Goal: Check status: Check status

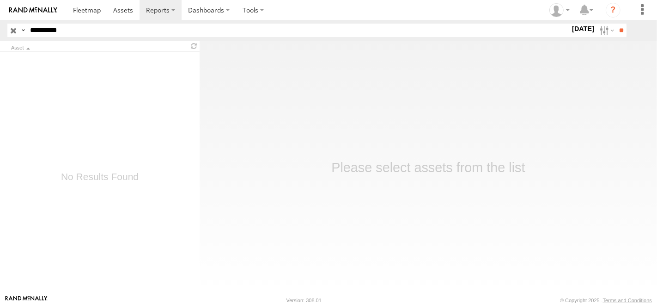
click at [73, 32] on input "**********" at bounding box center [298, 30] width 544 height 13
paste input "text"
type input "********"
click at [549, 25] on label at bounding box center [606, 30] width 20 height 13
click at [0, 0] on label at bounding box center [0, 0] width 0 height 0
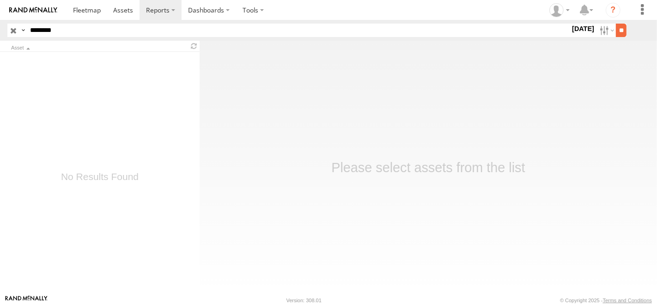
click at [549, 25] on input "**" at bounding box center [621, 30] width 11 height 13
click at [77, 66] on div "ActiveTRAC" at bounding box center [108, 65] width 154 height 6
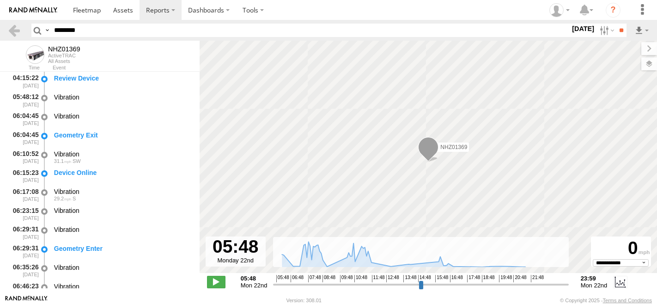
select select "**********"
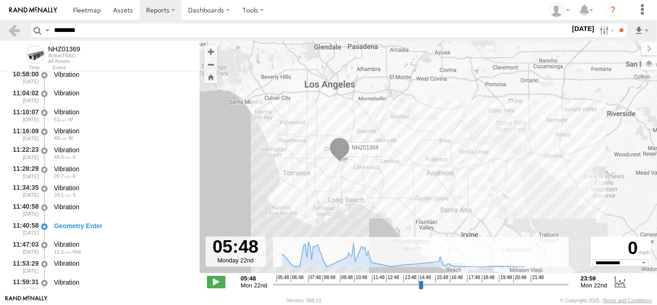
scroll to position [924, 0]
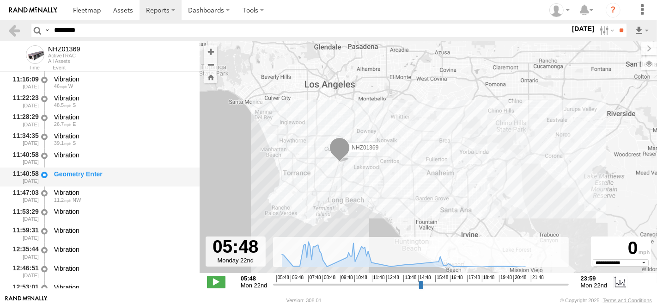
click at [80, 178] on div "Geometry Enter" at bounding box center [122, 174] width 137 height 8
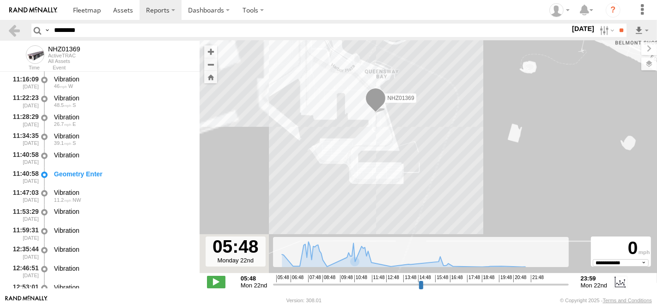
drag, startPoint x: 383, startPoint y: 195, endPoint x: 473, endPoint y: 156, distance: 98.7
click at [473, 156] on div "NHZ01369" at bounding box center [429, 162] width 458 height 242
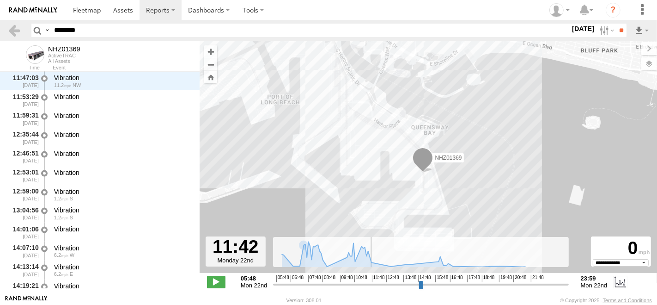
scroll to position [1039, 0]
drag, startPoint x: 275, startPoint y: 284, endPoint x: 369, endPoint y: 278, distance: 94.0
click at [369, 280] on input "range" at bounding box center [420, 284] width 295 height 9
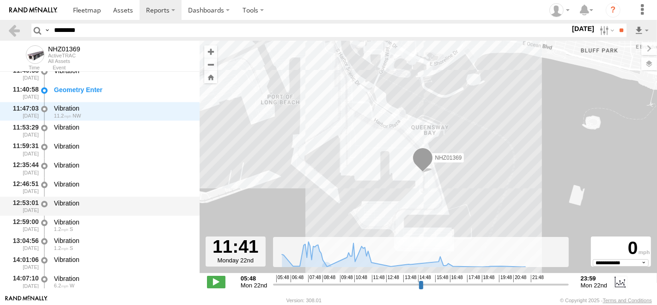
scroll to position [988, 0]
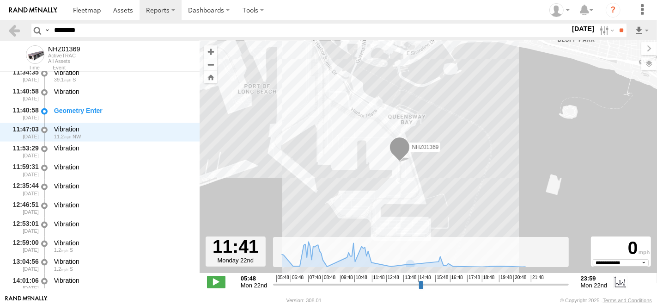
drag, startPoint x: 549, startPoint y: 150, endPoint x: 487, endPoint y: 157, distance: 61.9
click at [487, 157] on div "NHZ01369" at bounding box center [429, 162] width 458 height 242
click at [337, 113] on div "NHZ01369" at bounding box center [429, 162] width 458 height 242
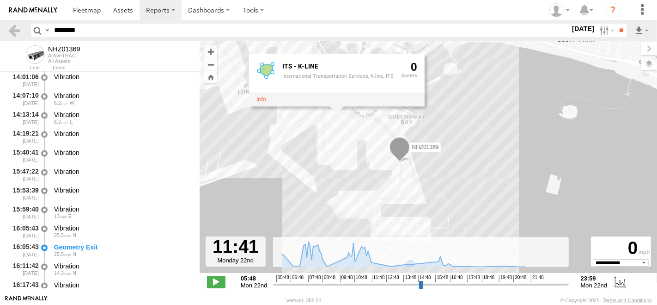
scroll to position [1193, 0]
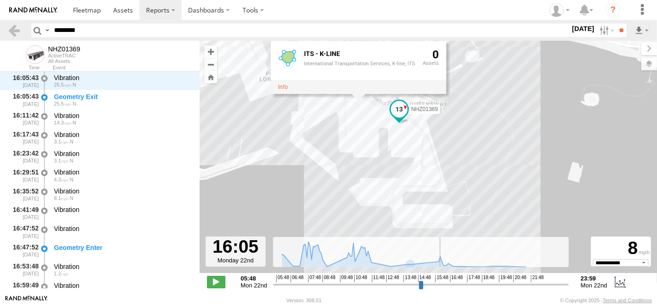
drag, startPoint x: 366, startPoint y: 284, endPoint x: 440, endPoint y: 291, distance: 73.4
type input "**********"
click at [440, 288] on input "range" at bounding box center [420, 284] width 295 height 9
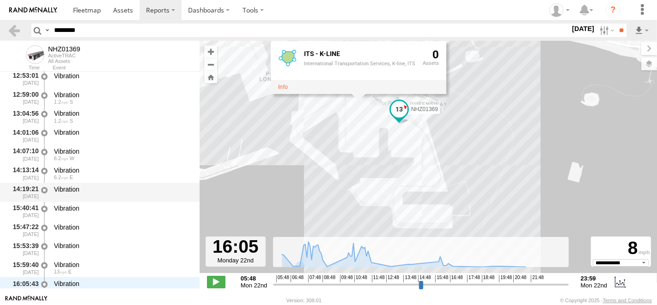
scroll to position [1187, 0]
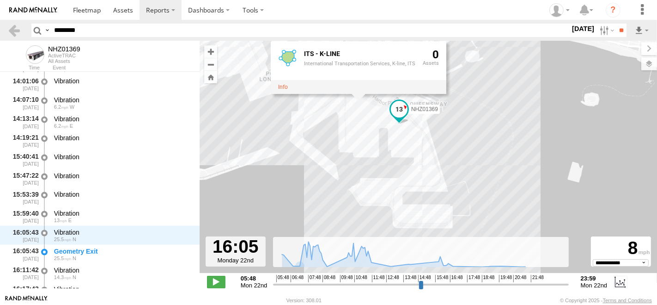
click at [99, 37] on header "Search Query Asset ID Asset Label Registration Manufacturer Model VIN Job ID" at bounding box center [328, 30] width 657 height 21
paste input "text"
type input "********"
click at [616, 24] on input "**" at bounding box center [621, 30] width 11 height 13
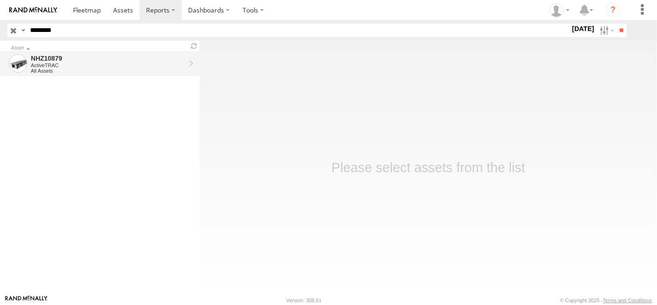
click at [109, 61] on div "NHZ10879" at bounding box center [108, 58] width 154 height 8
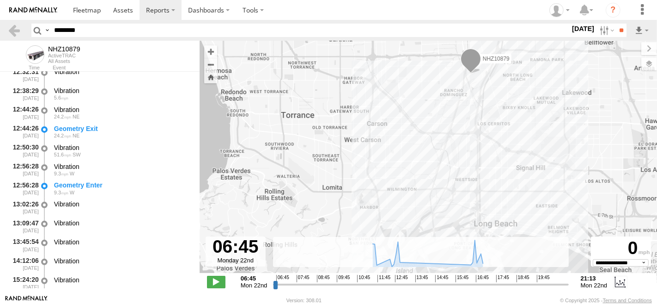
scroll to position [257, 0]
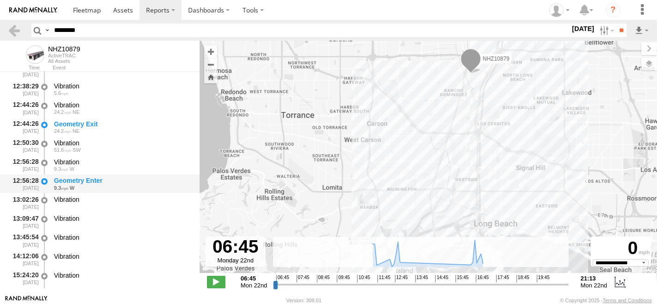
click at [95, 185] on div "9.3 W" at bounding box center [122, 188] width 137 height 6
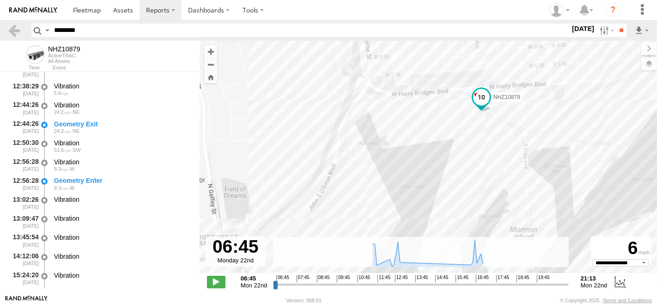
click at [483, 139] on div "NHZ10879" at bounding box center [429, 162] width 458 height 242
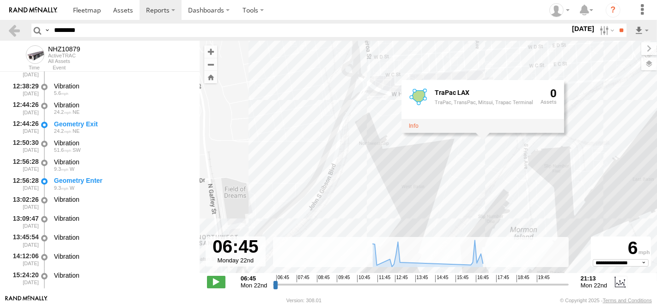
click at [473, 163] on div "NHZ10879 TraPac LAX TraPac, TransPac, Mitsui, Trapac Terminal 0" at bounding box center [429, 162] width 458 height 242
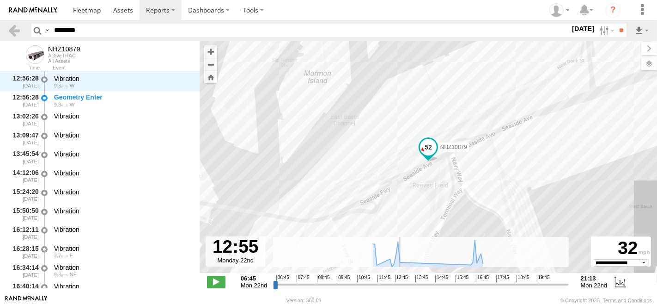
drag, startPoint x: 274, startPoint y: 283, endPoint x: 399, endPoint y: 281, distance: 124.8
click at [399, 281] on input "range" at bounding box center [420, 284] width 295 height 9
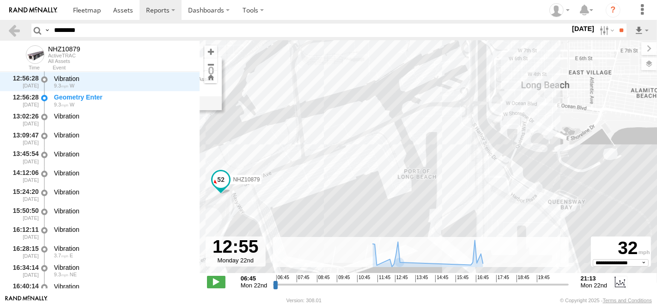
drag, startPoint x: 569, startPoint y: 201, endPoint x: 361, endPoint y: 205, distance: 208.0
click at [361, 205] on div "NHZ10879 TraPac LAX TraPac, TransPac, Mitsui, Trapac Terminal 0" at bounding box center [429, 162] width 458 height 242
click at [95, 92] on div "12:56:28 09/22/2025 Geometry Enter 9.3 W" at bounding box center [100, 100] width 200 height 19
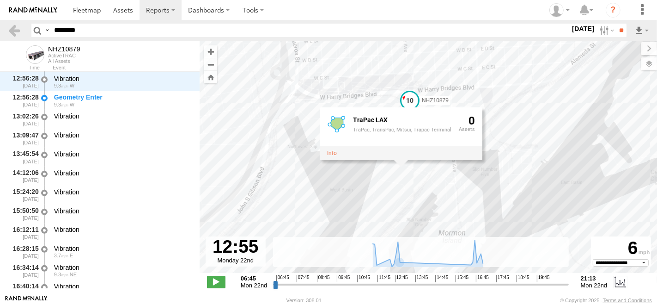
click at [502, 146] on div "NHZ10879 TraPac LAX TraPac, TransPac, Mitsui, Trapac Terminal 0" at bounding box center [429, 162] width 458 height 242
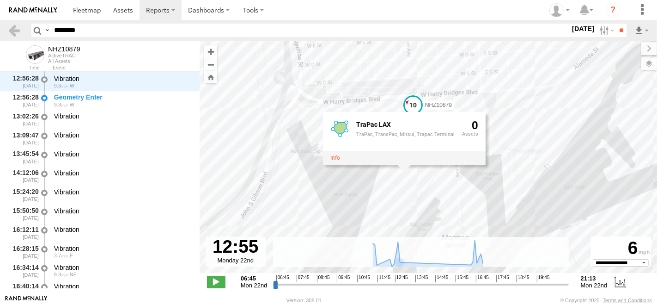
click at [320, 110] on div "NHZ10879 TraPac LAX TraPac, TransPac, Mitsui, Trapac Terminal 0" at bounding box center [429, 162] width 458 height 242
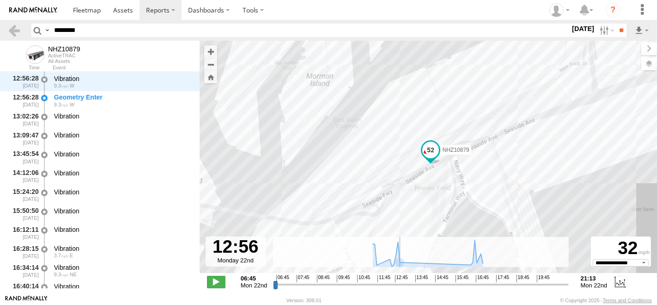
click at [399, 283] on input "range" at bounding box center [420, 284] width 295 height 9
click at [86, 97] on div "Geometry Enter" at bounding box center [122, 97] width 137 height 8
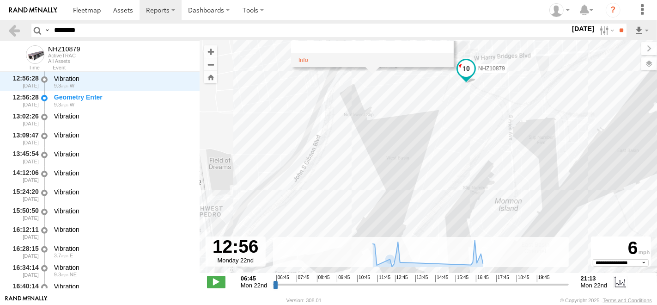
drag, startPoint x: 500, startPoint y: 184, endPoint x: 537, endPoint y: 102, distance: 90.6
click at [537, 102] on div "NHZ10879 TraPac LAX TraPac, TransPac, Mitsui, Trapac Terminal 0" at bounding box center [429, 162] width 458 height 242
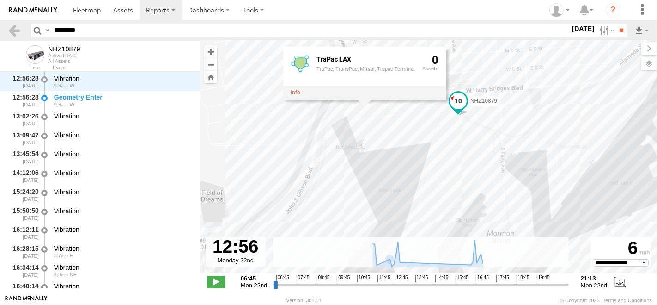
drag, startPoint x: 531, startPoint y: 92, endPoint x: 523, endPoint y: 126, distance: 34.2
click at [523, 126] on div "NHZ10879 TraPac LAX TraPac, TransPac, Mitsui, Trapac Terminal 0" at bounding box center [429, 162] width 458 height 242
drag, startPoint x: 510, startPoint y: 104, endPoint x: 514, endPoint y: 108, distance: 6.2
click at [514, 108] on div "NHZ10879 TraPac LAX TraPac, TransPac, Mitsui, Trapac Terminal 0" at bounding box center [429, 162] width 458 height 242
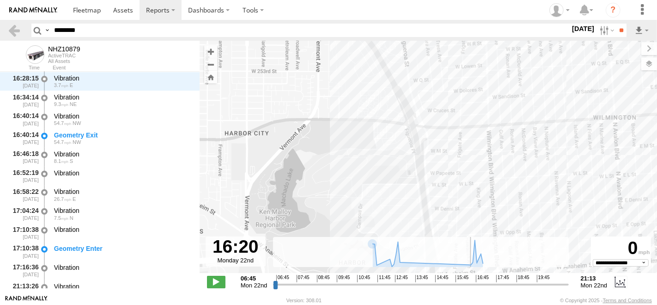
scroll to position [510, 0]
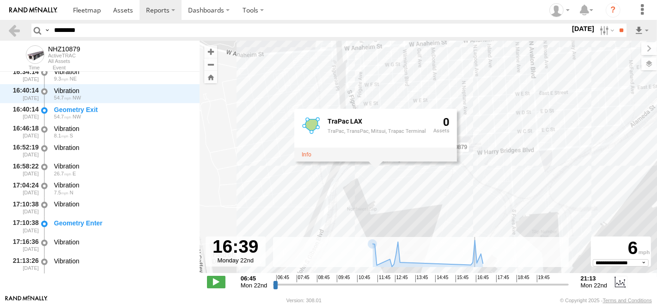
drag, startPoint x: 401, startPoint y: 286, endPoint x: 474, endPoint y: 291, distance: 73.2
type input "**********"
click at [474, 288] on input "range" at bounding box center [420, 284] width 295 height 9
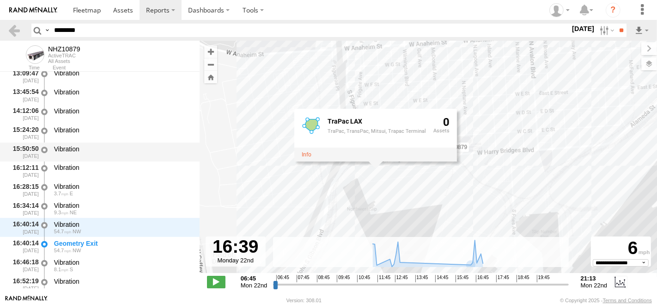
scroll to position [381, 0]
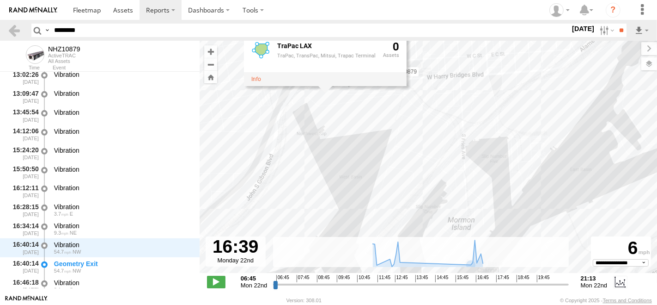
drag, startPoint x: 529, startPoint y: 144, endPoint x: 504, endPoint y: 114, distance: 39.1
click at [504, 114] on div "NHZ10879 TraPac LAX TraPac, TransPac, Mitsui, Trapac Terminal 0" at bounding box center [429, 162] width 458 height 242
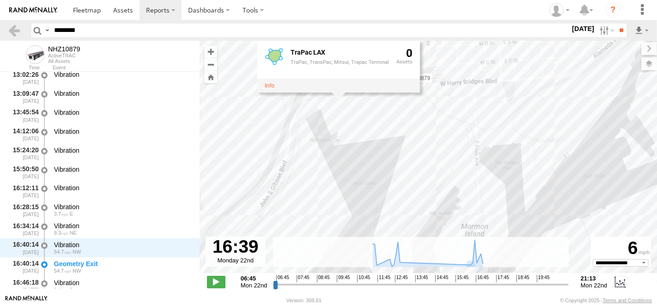
drag, startPoint x: 500, startPoint y: 105, endPoint x: 524, endPoint y: 118, distance: 26.9
click at [524, 118] on div "NHZ10879 TraPac LAX TraPac, TransPac, Mitsui, Trapac Terminal 0" at bounding box center [429, 162] width 458 height 242
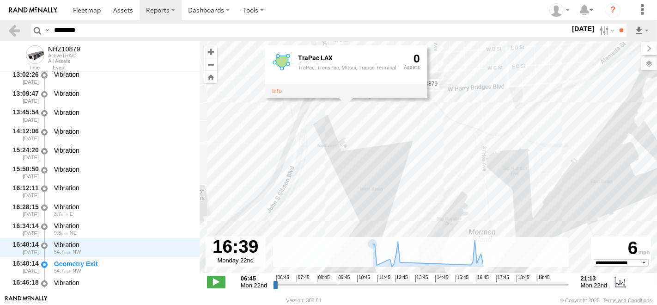
click at [120, 25] on input "********" at bounding box center [310, 30] width 520 height 13
paste input "text"
type input "********"
click at [616, 24] on input "**" at bounding box center [621, 30] width 11 height 13
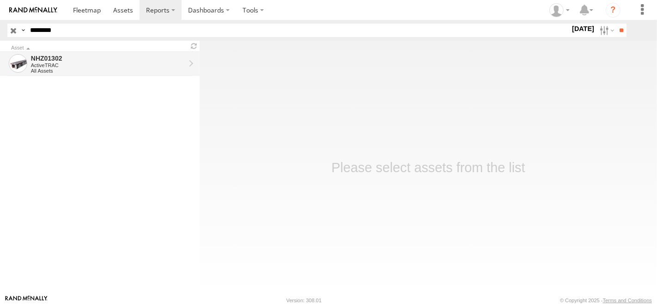
click at [90, 55] on div "NHZ01302" at bounding box center [108, 58] width 154 height 8
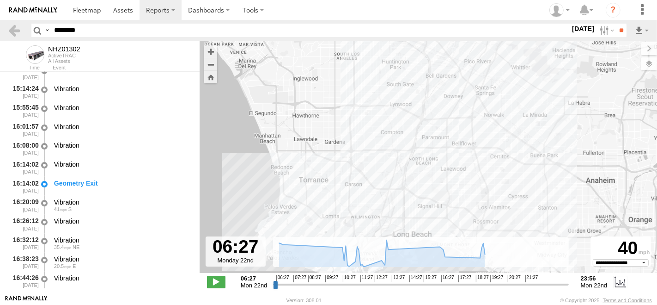
scroll to position [821, 0]
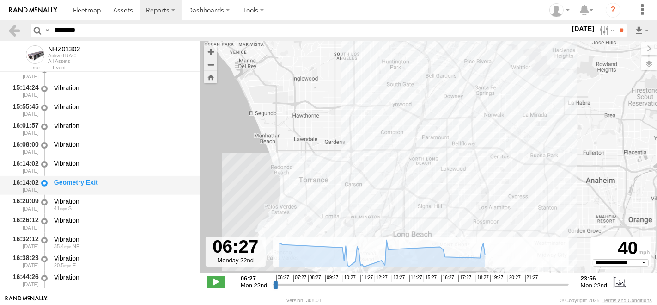
click at [110, 176] on div "16:14:02 [DATE] Geometry Exit" at bounding box center [100, 185] width 200 height 19
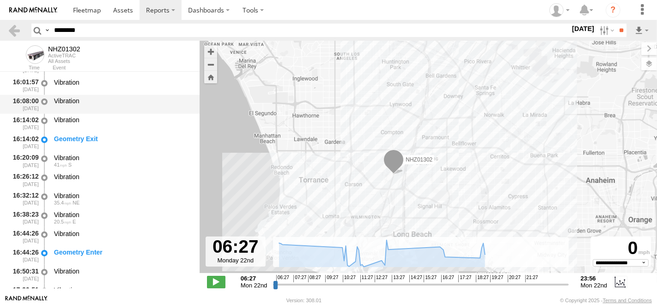
scroll to position [924, 0]
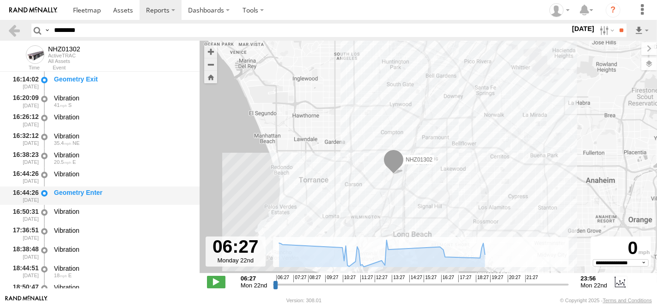
click at [120, 192] on div "Geometry Enter" at bounding box center [122, 192] width 137 height 8
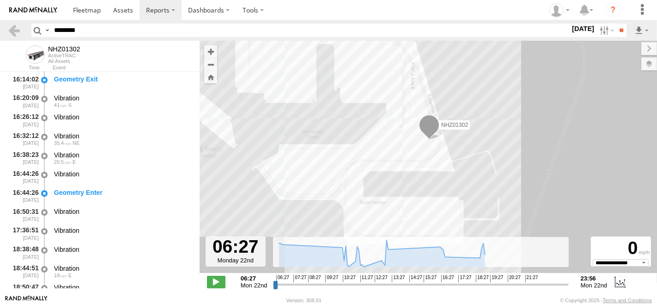
click at [421, 158] on div "NHZ01302" at bounding box center [429, 162] width 458 height 242
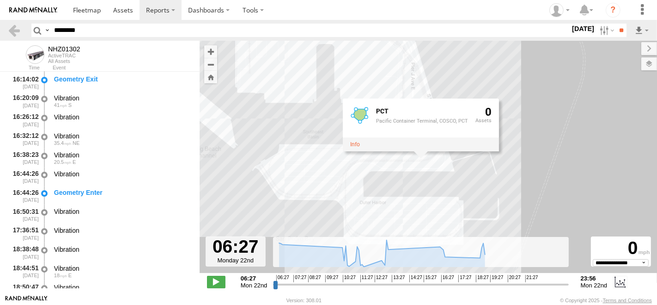
click at [300, 149] on div "NHZ01302 PCT Pacific Container Terminal, COSCO, PCT 0" at bounding box center [429, 162] width 458 height 242
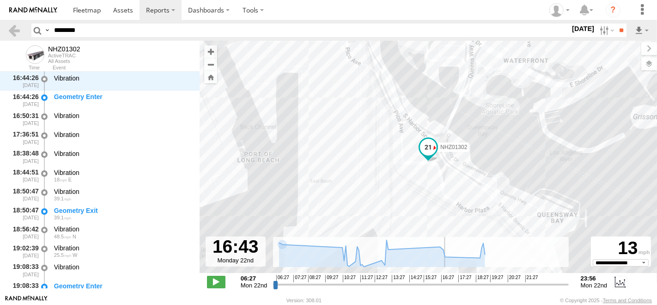
drag, startPoint x: 274, startPoint y: 286, endPoint x: 446, endPoint y: 282, distance: 172.4
click at [446, 282] on input "range" at bounding box center [420, 284] width 295 height 9
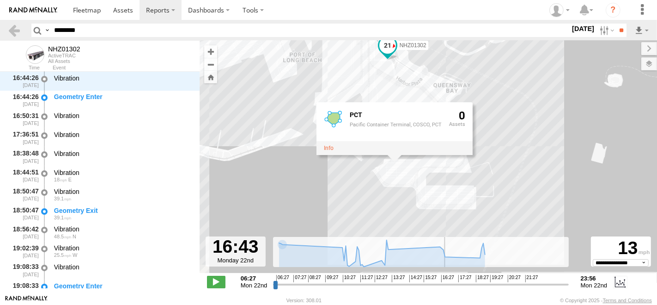
drag, startPoint x: 558, startPoint y: 188, endPoint x: 499, endPoint y: 79, distance: 123.9
click at [499, 79] on div "NHZ01302 PCT Pacific Container Terminal, COSCO, PCT 0" at bounding box center [429, 162] width 458 height 242
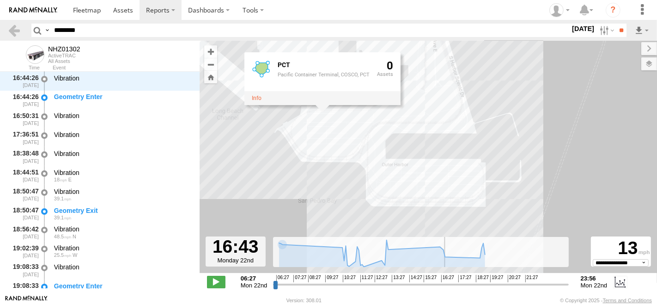
drag, startPoint x: 486, startPoint y: 217, endPoint x: 579, endPoint y: 110, distance: 141.8
click at [579, 110] on div "NHZ01302 PCT Pacific Container Terminal, COSCO, PCT 0" at bounding box center [429, 162] width 458 height 242
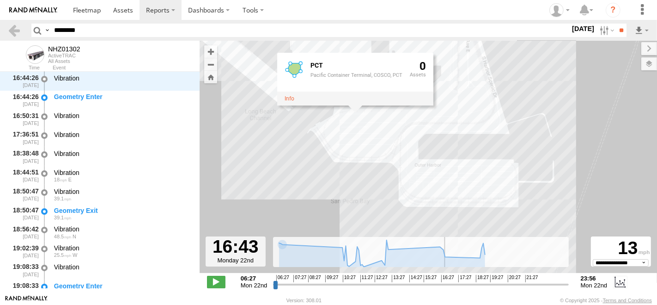
drag, startPoint x: 563, startPoint y: 96, endPoint x: 568, endPoint y: 121, distance: 25.4
click at [568, 121] on div "NHZ01302 PCT Pacific Container Terminal, COSCO, PCT 0" at bounding box center [429, 162] width 458 height 242
click at [76, 95] on div "Geometry Enter" at bounding box center [122, 96] width 137 height 8
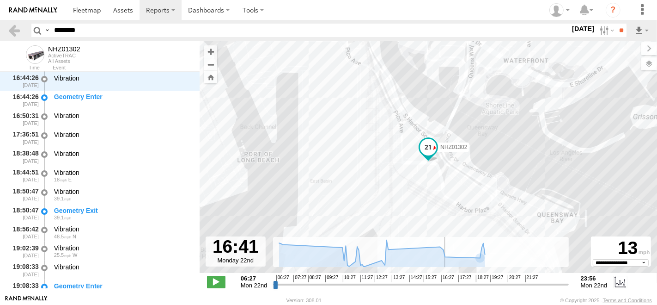
click at [446, 286] on input "range" at bounding box center [420, 284] width 295 height 9
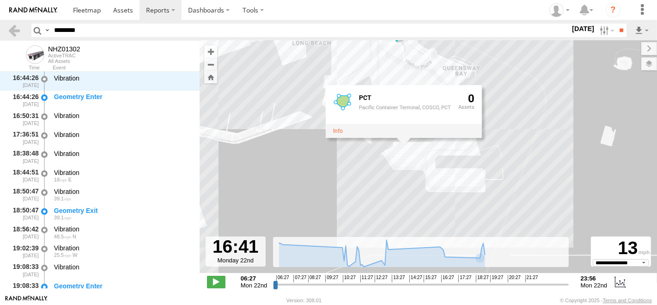
drag, startPoint x: 572, startPoint y: 220, endPoint x: 500, endPoint y: 76, distance: 160.6
click at [500, 76] on div "NHZ01302 PCT Pacific Container Terminal, COSCO, PCT 0" at bounding box center [429, 162] width 458 height 242
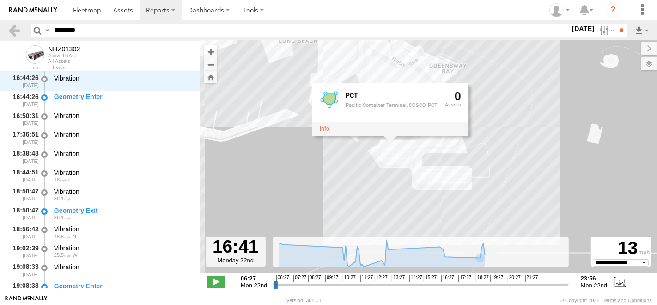
drag, startPoint x: 475, startPoint y: 100, endPoint x: 496, endPoint y: 140, distance: 44.9
click at [496, 140] on div "NHZ01302 PCT Pacific Container Terminal, COSCO, PCT 0" at bounding box center [429, 162] width 458 height 242
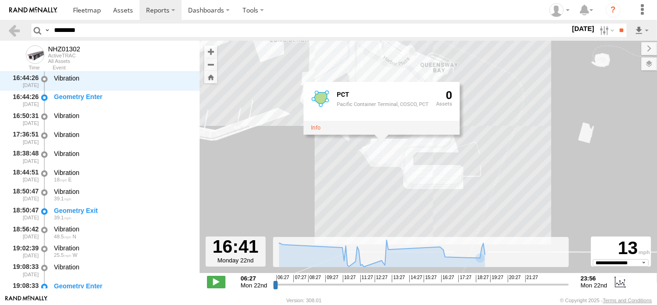
drag, startPoint x: 506, startPoint y: 153, endPoint x: 496, endPoint y: 165, distance: 15.7
click at [496, 165] on div "NHZ01302 PCT Pacific Container Terminal, COSCO, PCT 0" at bounding box center [429, 162] width 458 height 242
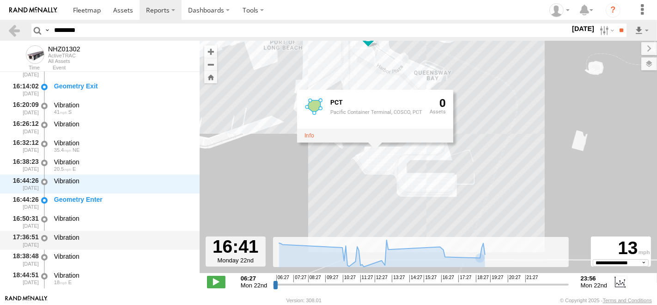
scroll to position [969, 0]
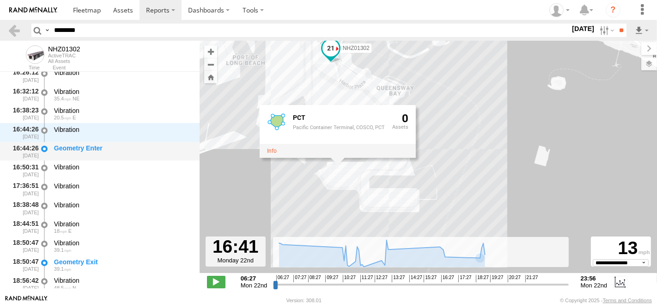
click at [79, 156] on div "Geometry Enter" at bounding box center [123, 151] width 140 height 17
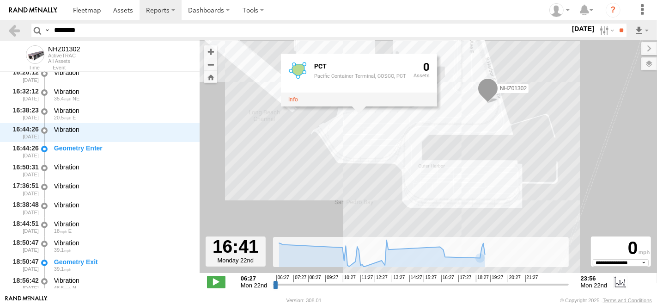
drag, startPoint x: 483, startPoint y: 159, endPoint x: 579, endPoint y: 147, distance: 95.9
click at [579, 147] on div "NHZ01302 PCT Pacific Container Terminal, COSCO, PCT 0" at bounding box center [429, 162] width 458 height 242
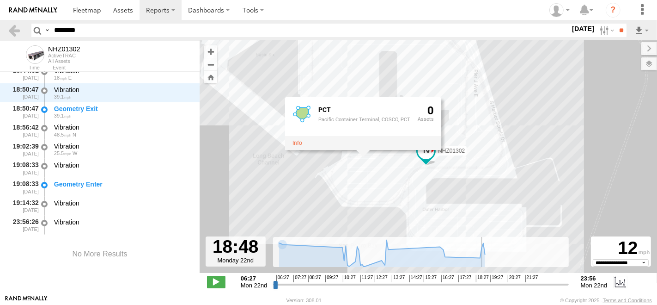
scroll to position [1122, 0]
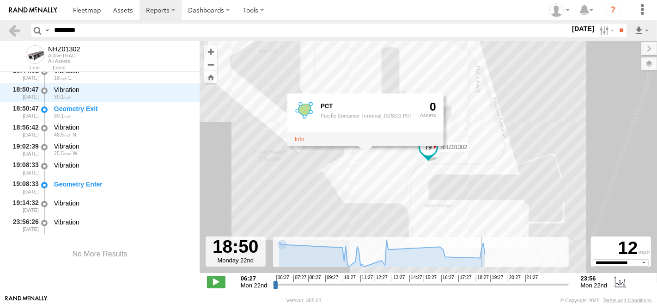
drag, startPoint x: 452, startPoint y: 281, endPoint x: 481, endPoint y: 281, distance: 28.7
type input "**********"
click at [481, 281] on input "range" at bounding box center [420, 284] width 295 height 9
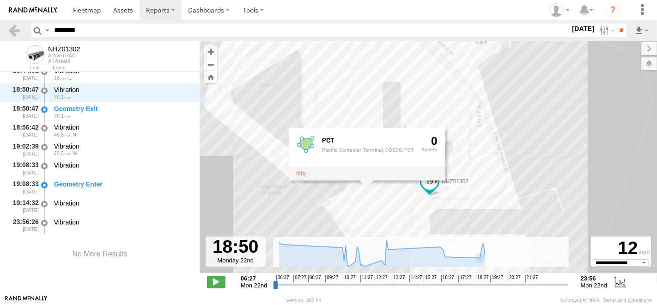
drag, startPoint x: 549, startPoint y: 99, endPoint x: 551, endPoint y: 137, distance: 37.9
click at [551, 137] on div "NHZ01302 PCT Pacific Container Terminal, COSCO, PCT 0" at bounding box center [429, 162] width 458 height 242
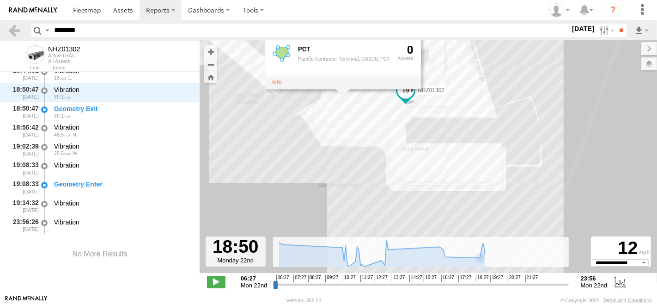
drag, startPoint x: 537, startPoint y: 100, endPoint x: 539, endPoint y: 96, distance: 5.4
click at [539, 96] on div "NHZ01302 PCT Pacific Container Terminal, COSCO, PCT 0" at bounding box center [429, 162] width 458 height 242
drag, startPoint x: 531, startPoint y: 84, endPoint x: 532, endPoint y: 91, distance: 7.0
click at [532, 91] on div "NHZ01302 PCT Pacific Container Terminal, COSCO, PCT 0" at bounding box center [429, 162] width 458 height 242
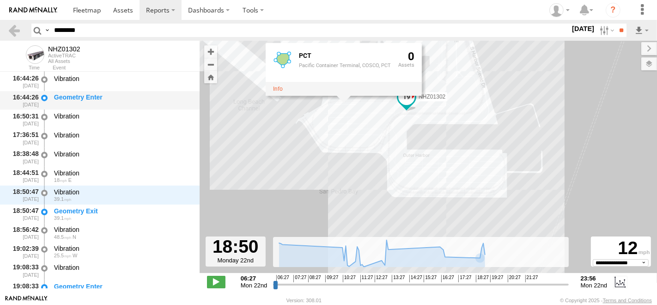
scroll to position [1071, 0]
